Goal: Information Seeking & Learning: Learn about a topic

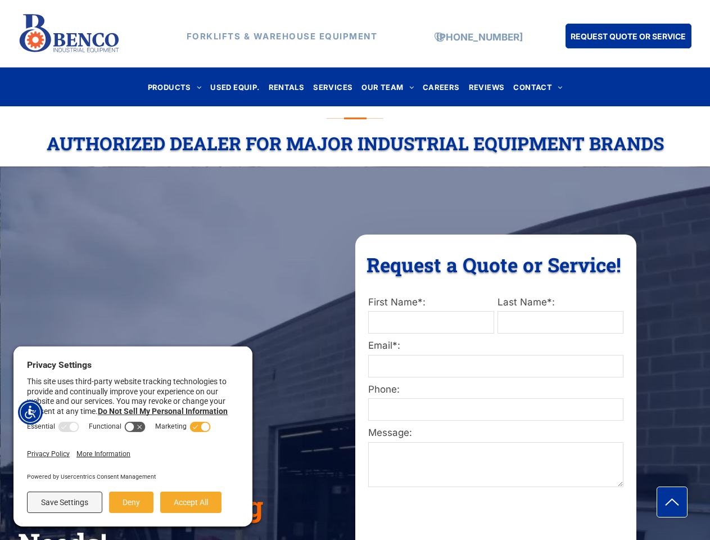
click at [355, 270] on div "Request a Quote or Service! Request a Quote or Service! First Name*: Last Name*…" at bounding box center [495, 519] width 281 height 570
click at [30, 412] on img "Accessibility Menu" at bounding box center [30, 412] width 25 height 25
